Goal: Navigation & Orientation: Find specific page/section

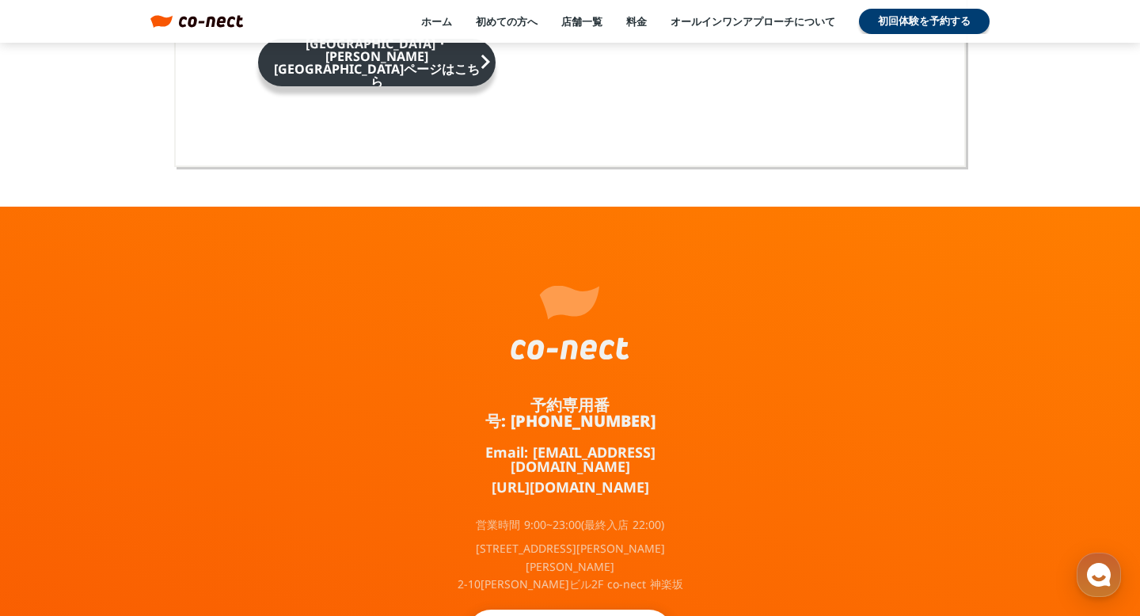
scroll to position [10374, 0]
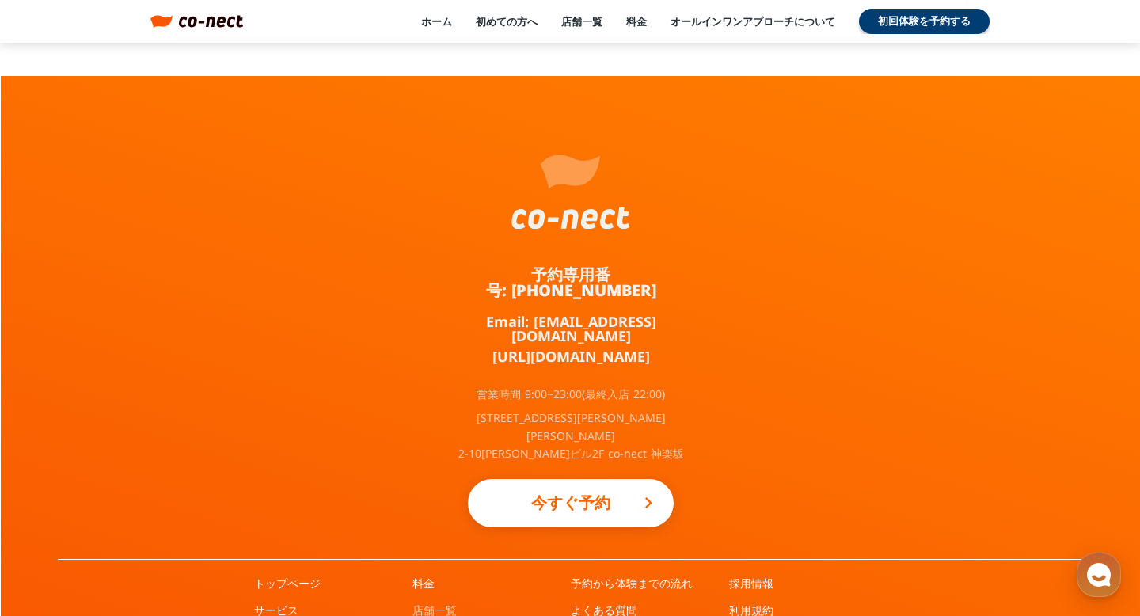
click at [425, 602] on link "店舗一覧" at bounding box center [434, 610] width 44 height 16
